Goal: Information Seeking & Learning: Understand process/instructions

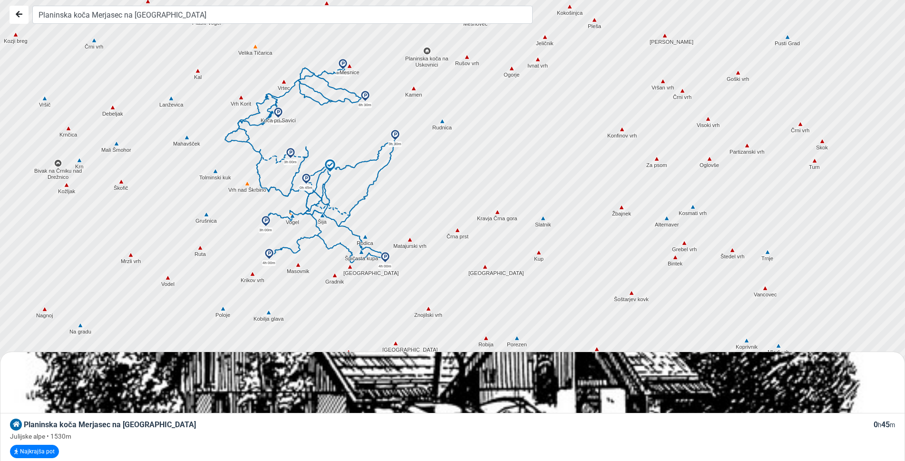
click at [79, 426] on span "Planinska koča Merjasec na [GEOGRAPHIC_DATA]" at bounding box center [110, 424] width 172 height 9
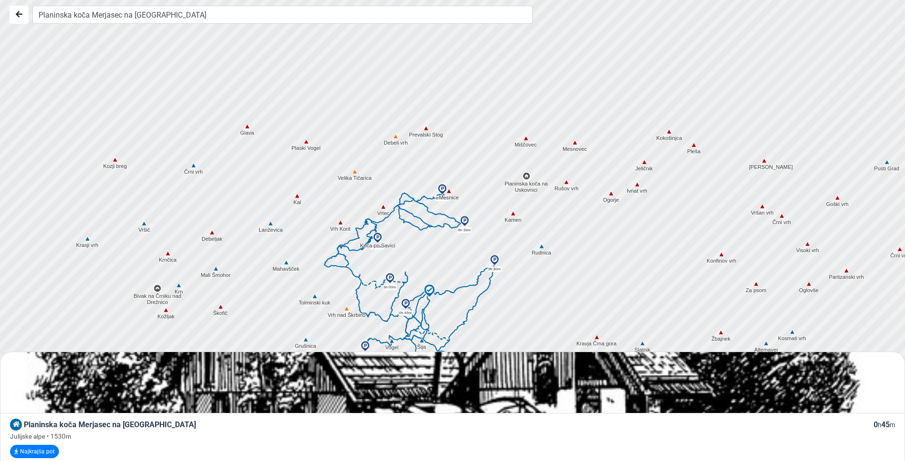
drag, startPoint x: 304, startPoint y: 195, endPoint x: 404, endPoint y: 323, distance: 161.6
click at [404, 323] on div at bounding box center [647, 401] width 1096 height 553
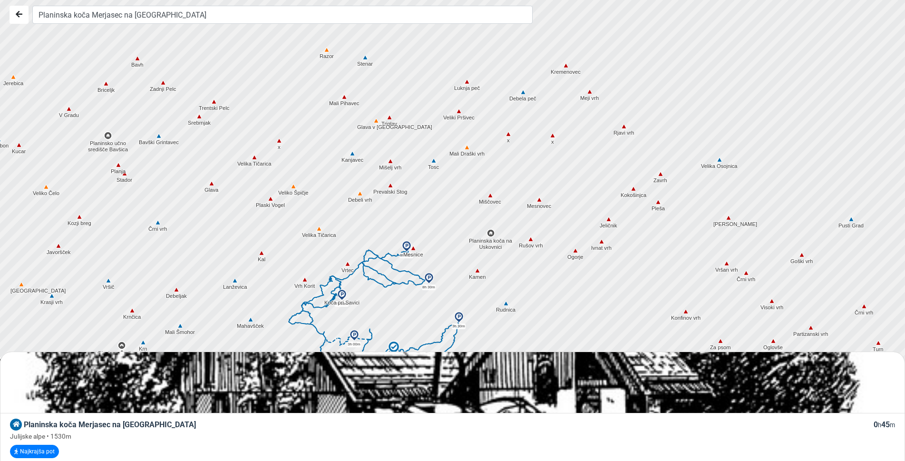
drag, startPoint x: 276, startPoint y: 169, endPoint x: 242, endPoint y: 228, distance: 68.0
click at [242, 228] on div at bounding box center [457, 230] width 1096 height 553
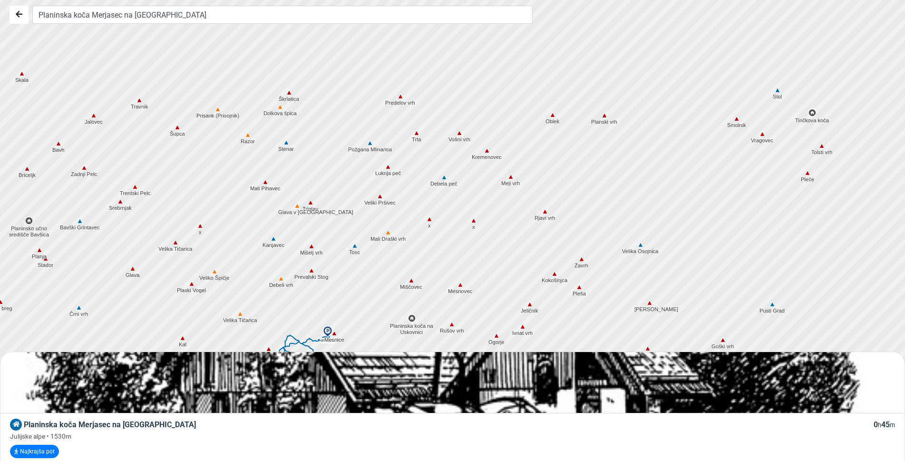
drag, startPoint x: 270, startPoint y: 155, endPoint x: 191, endPoint y: 240, distance: 116.1
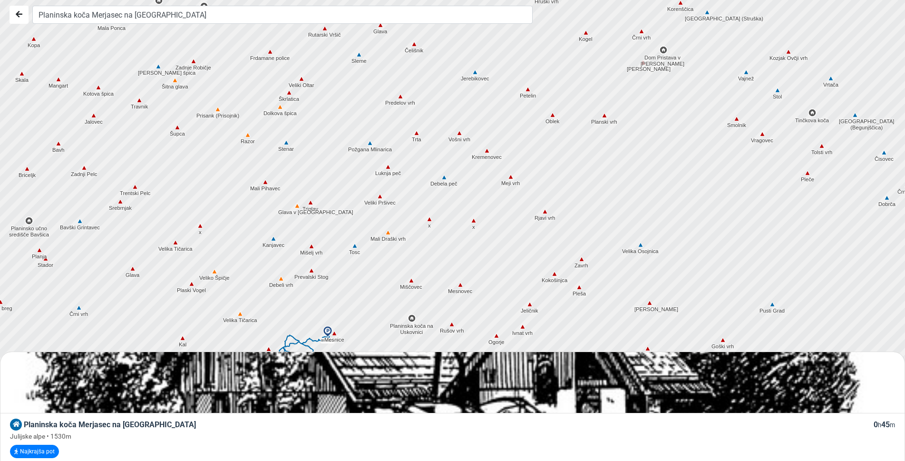
click at [247, 214] on div at bounding box center [457, 230] width 1096 height 553
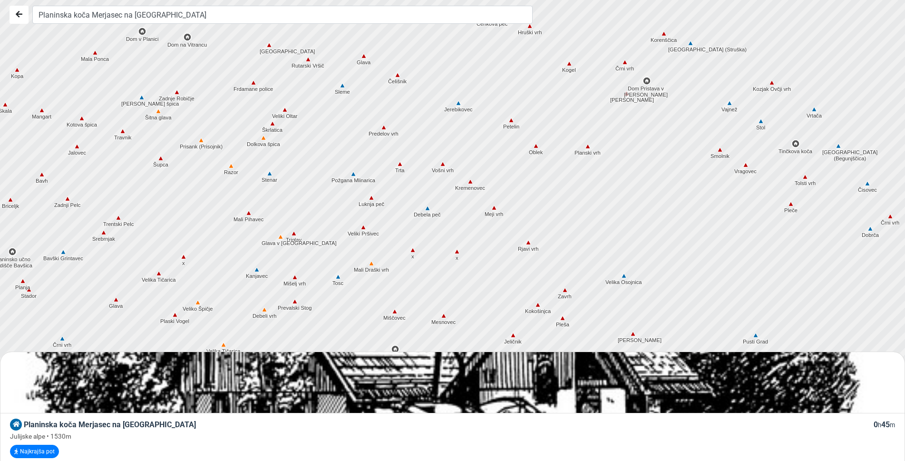
drag, startPoint x: 247, startPoint y: 214, endPoint x: 230, endPoint y: 246, distance: 36.2
click at [230, 246] on div at bounding box center [457, 230] width 1096 height 553
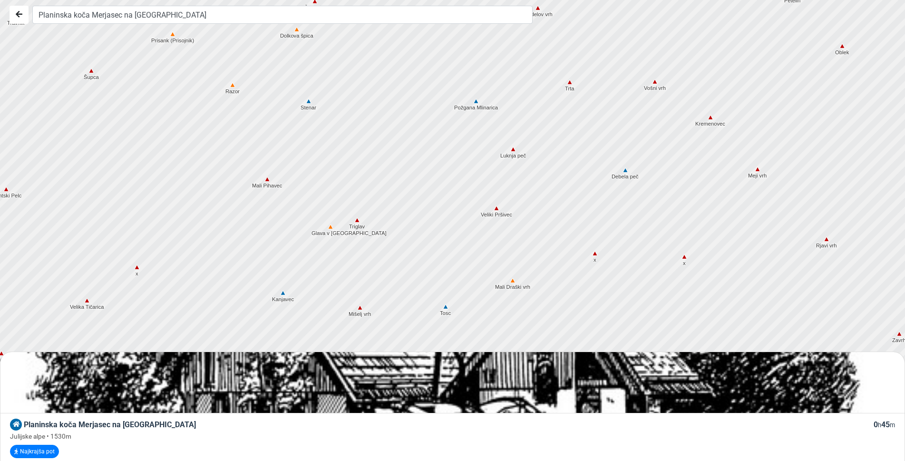
click at [242, 214] on div at bounding box center [457, 230] width 1096 height 553
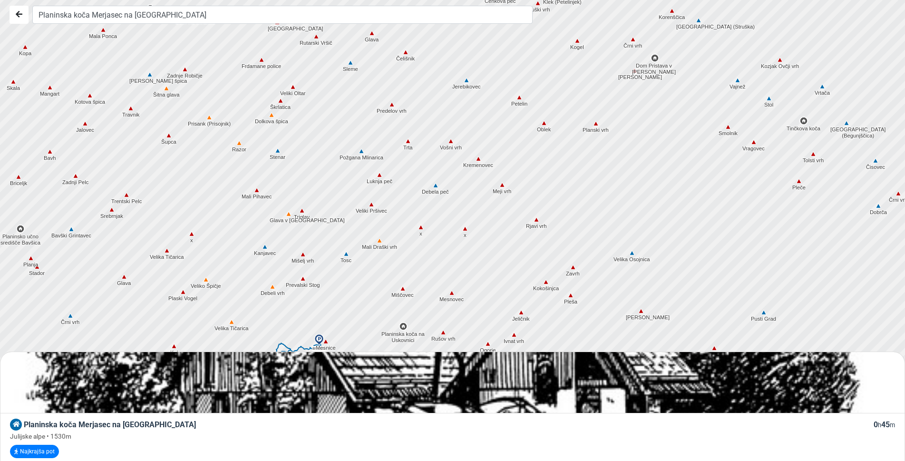
click at [255, 190] on img at bounding box center [257, 190] width 9 height 9
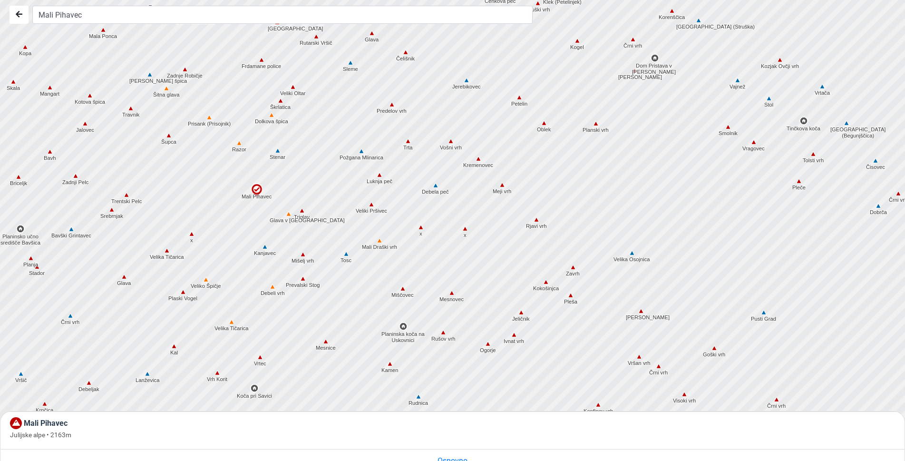
click at [238, 144] on img at bounding box center [239, 143] width 9 height 9
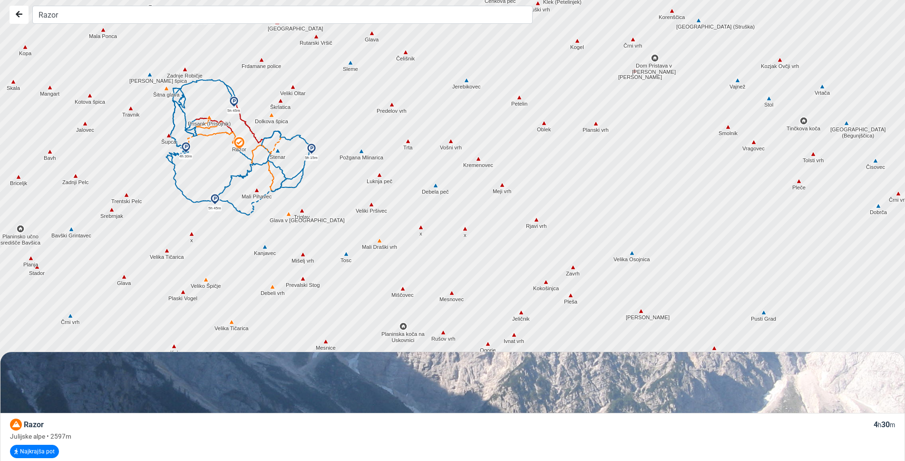
click at [256, 191] on img at bounding box center [257, 190] width 9 height 9
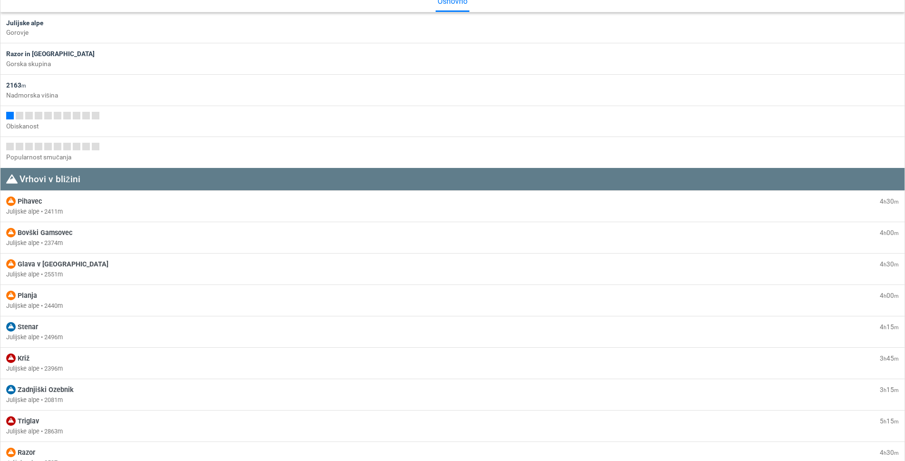
scroll to position [476, 0]
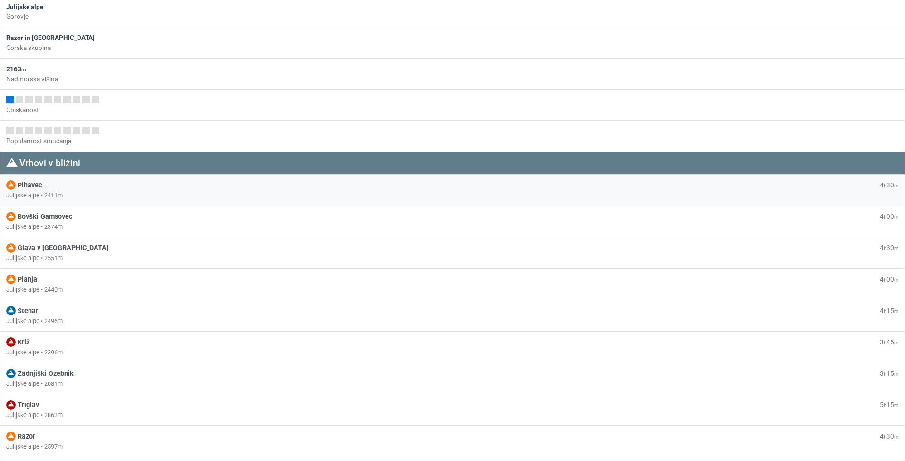
click at [29, 187] on span "Pihavec" at bounding box center [30, 185] width 25 height 8
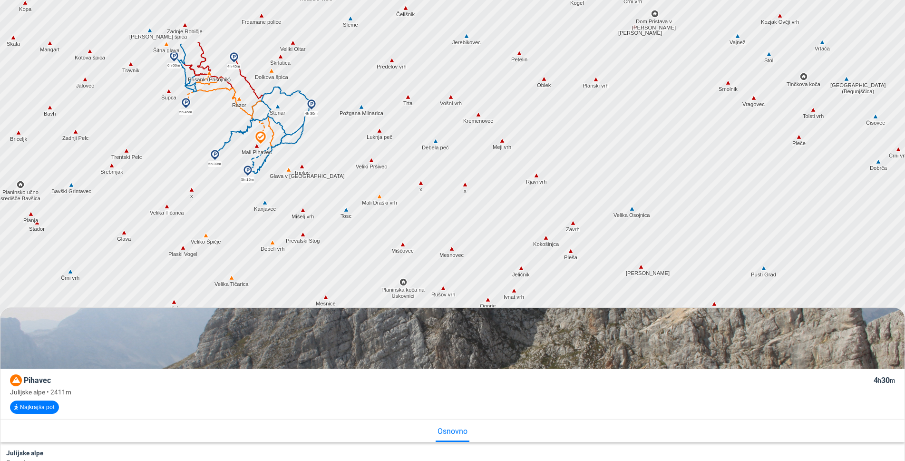
scroll to position [48, 0]
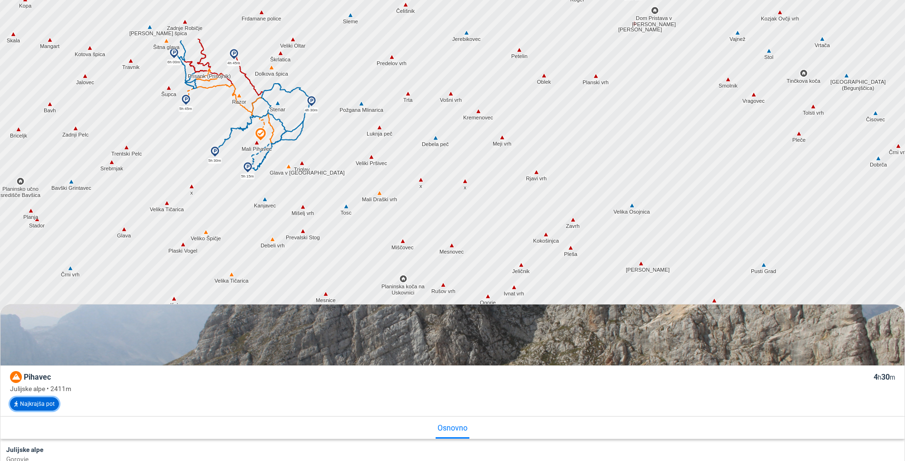
click at [39, 400] on button "Najkrajša pot" at bounding box center [34, 403] width 49 height 13
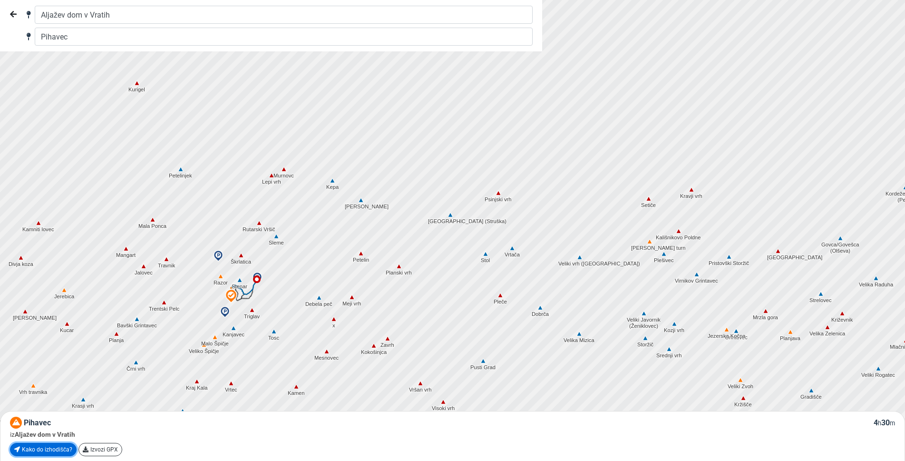
click at [29, 446] on link "Kako do izhodišča?" at bounding box center [43, 449] width 67 height 13
